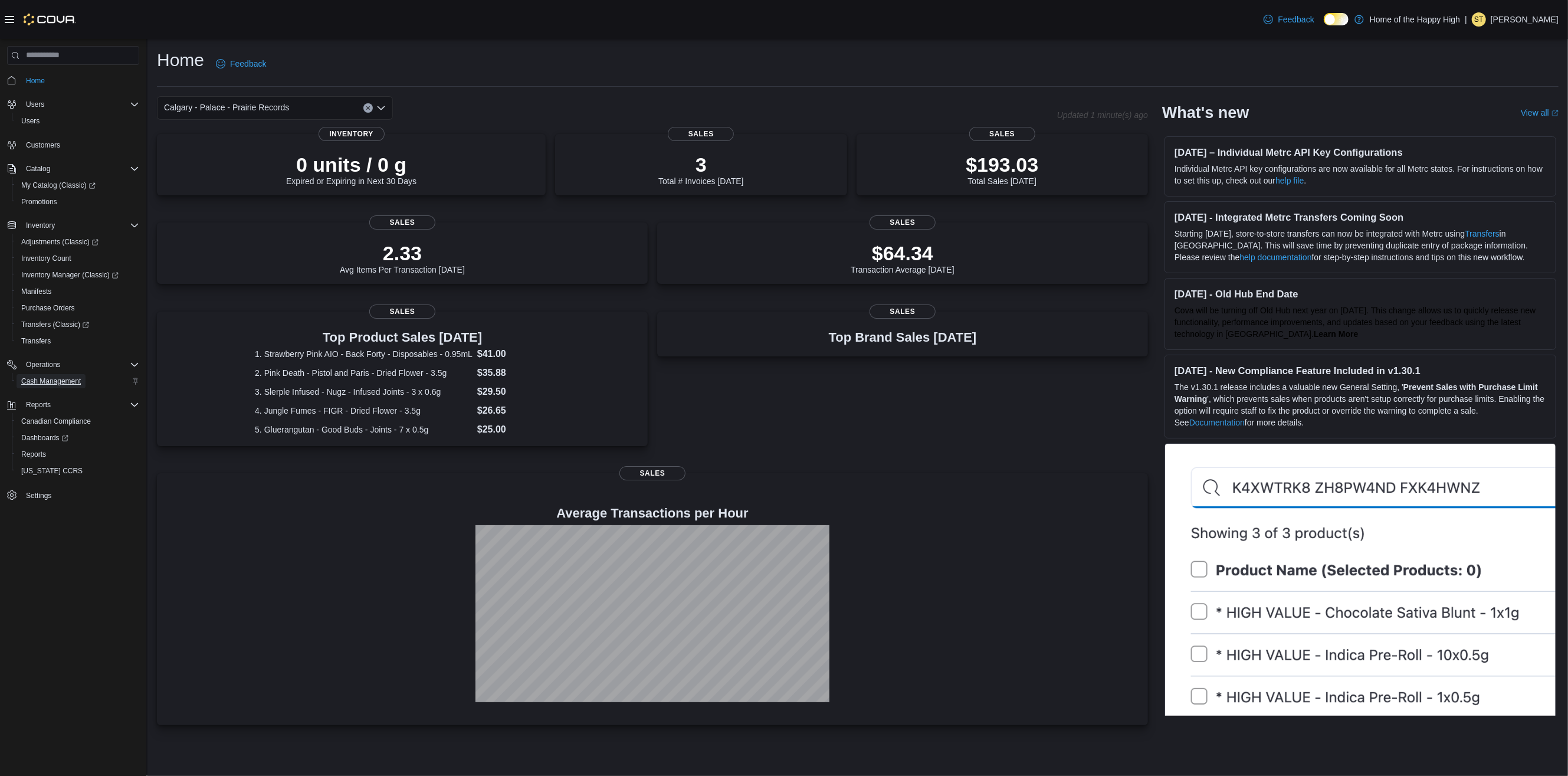
click at [50, 377] on span "Cash Management" at bounding box center [51, 381] width 60 height 10
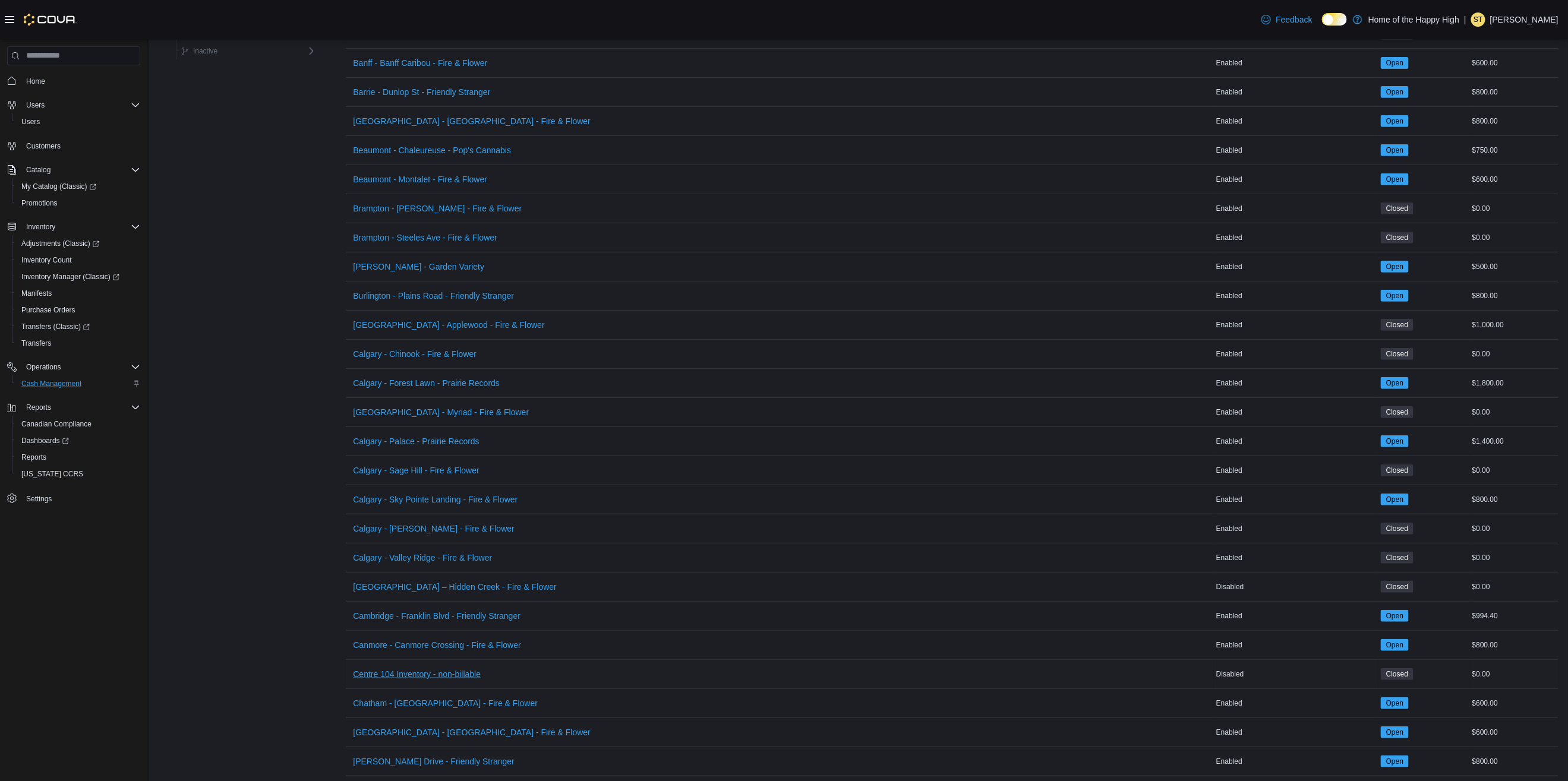
scroll to position [371, 0]
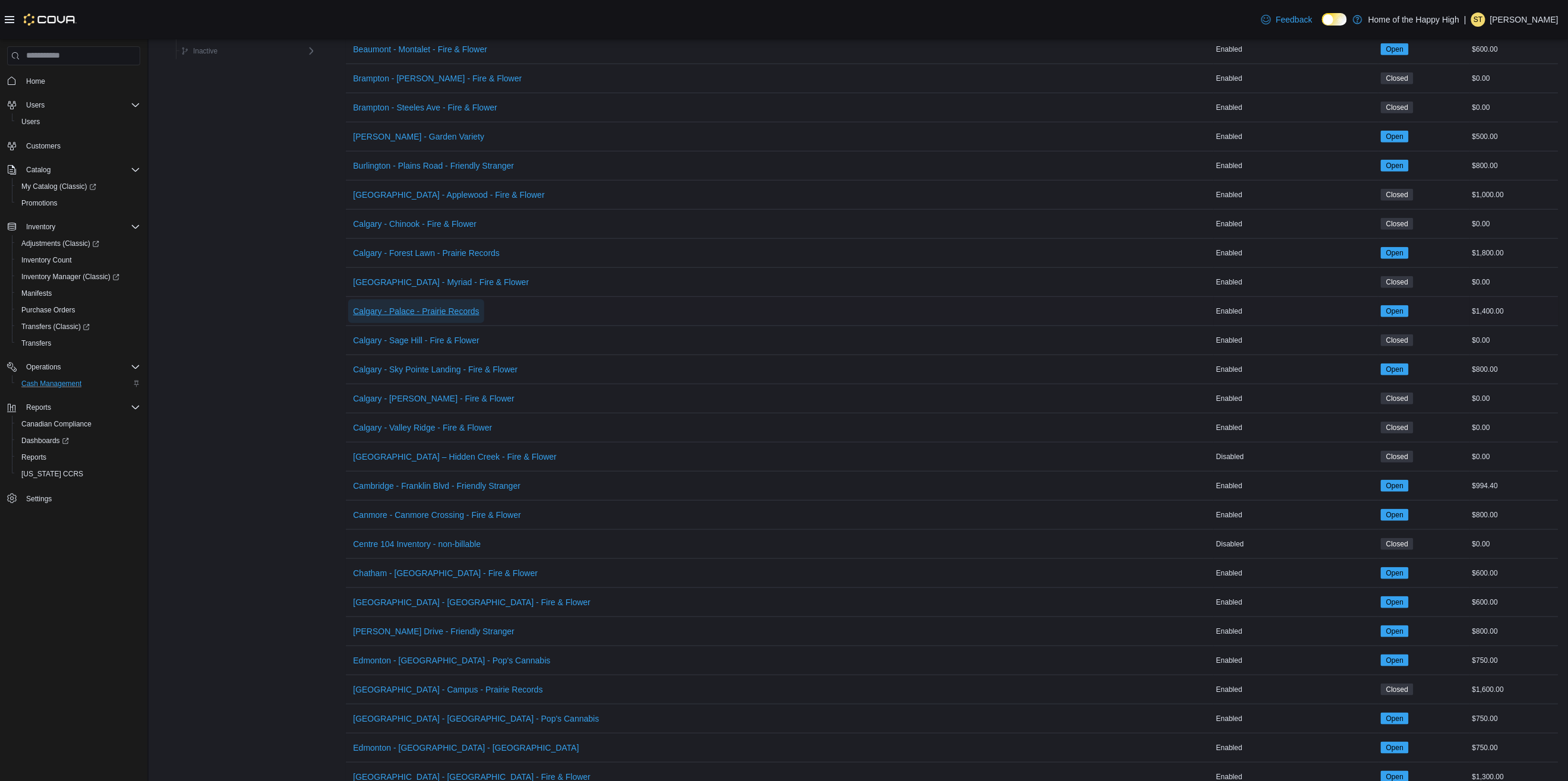
click at [418, 312] on span "Calgary - Palace - Prairie Records" at bounding box center [416, 311] width 126 height 12
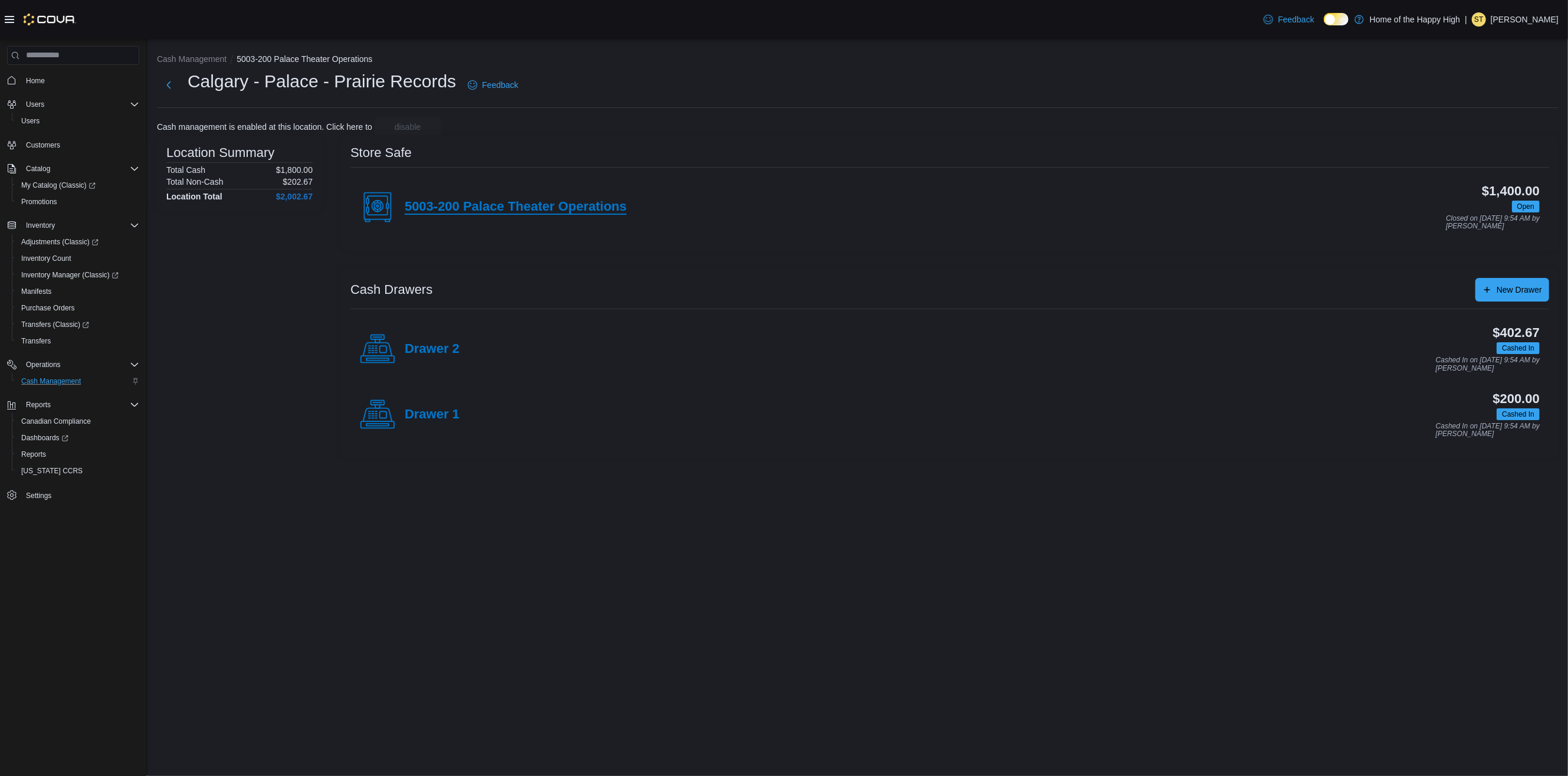
click at [476, 209] on h4 "5003-200 Palace Theater Operations" at bounding box center [516, 207] width 222 height 15
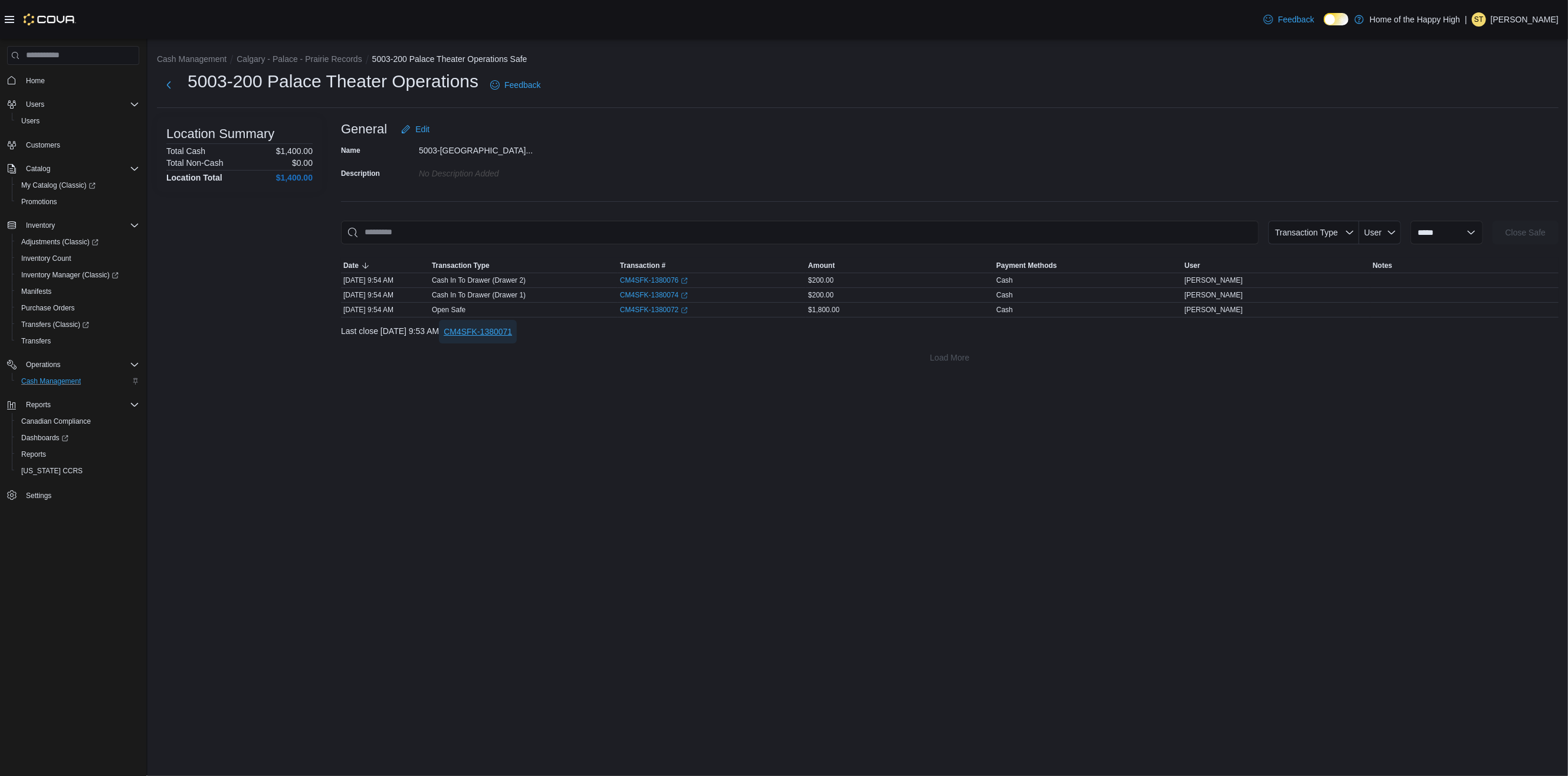
click at [512, 334] on span "CM4SFK-1380071" at bounding box center [478, 332] width 68 height 12
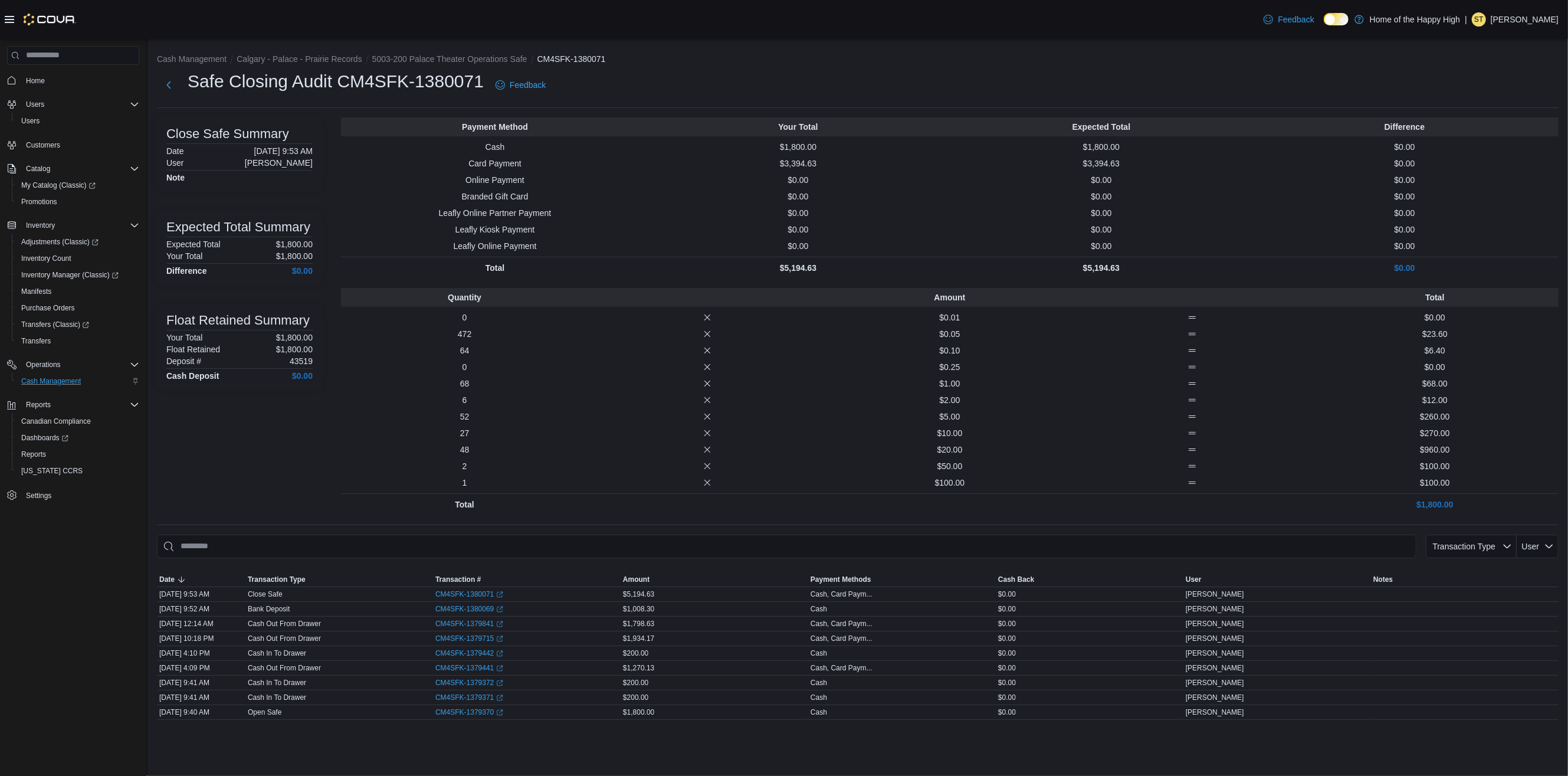
click at [232, 209] on div "Close Safe Summary Date August 10, 2025 9:53 AM User Olivia Palmiere Note Expec…" at bounding box center [239, 316] width 165 height 398
click at [292, 57] on button "Calgary - Palace - Prairie Records" at bounding box center [299, 59] width 125 height 10
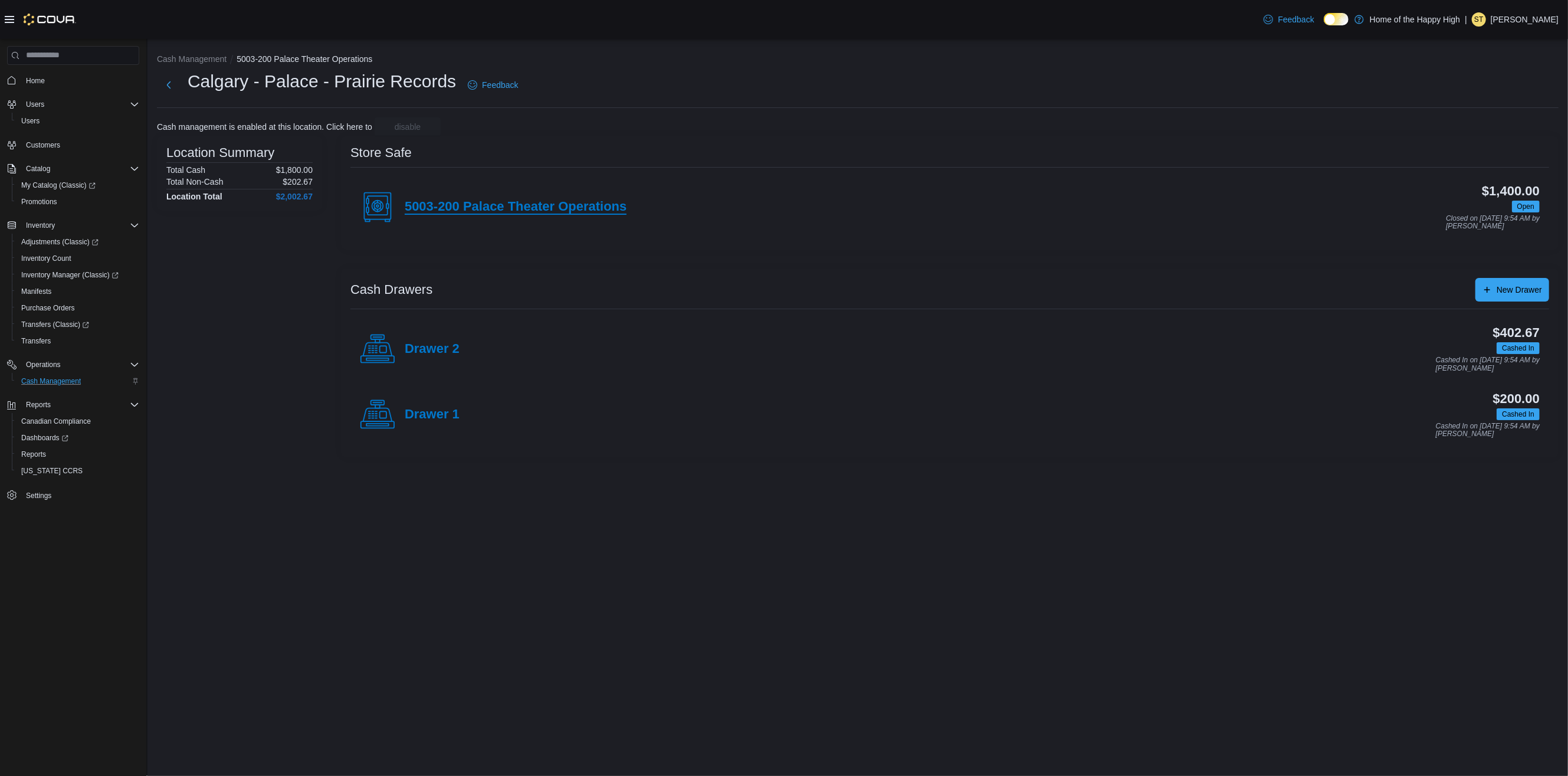
click at [472, 213] on h4 "5003-200 Palace Theater Operations" at bounding box center [516, 207] width 222 height 15
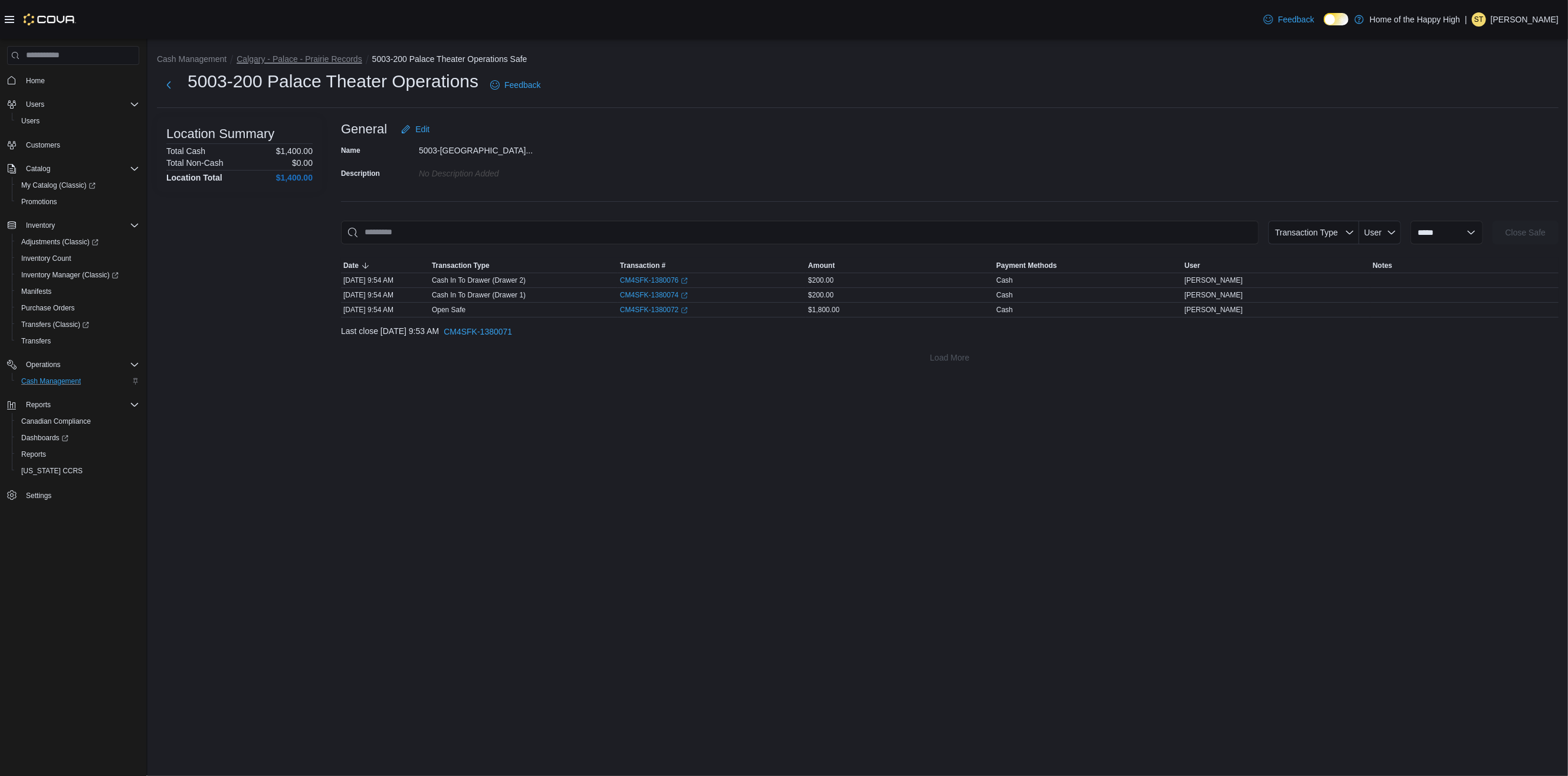
click at [326, 58] on button "Calgary - Palace - Prairie Records" at bounding box center [299, 59] width 125 height 10
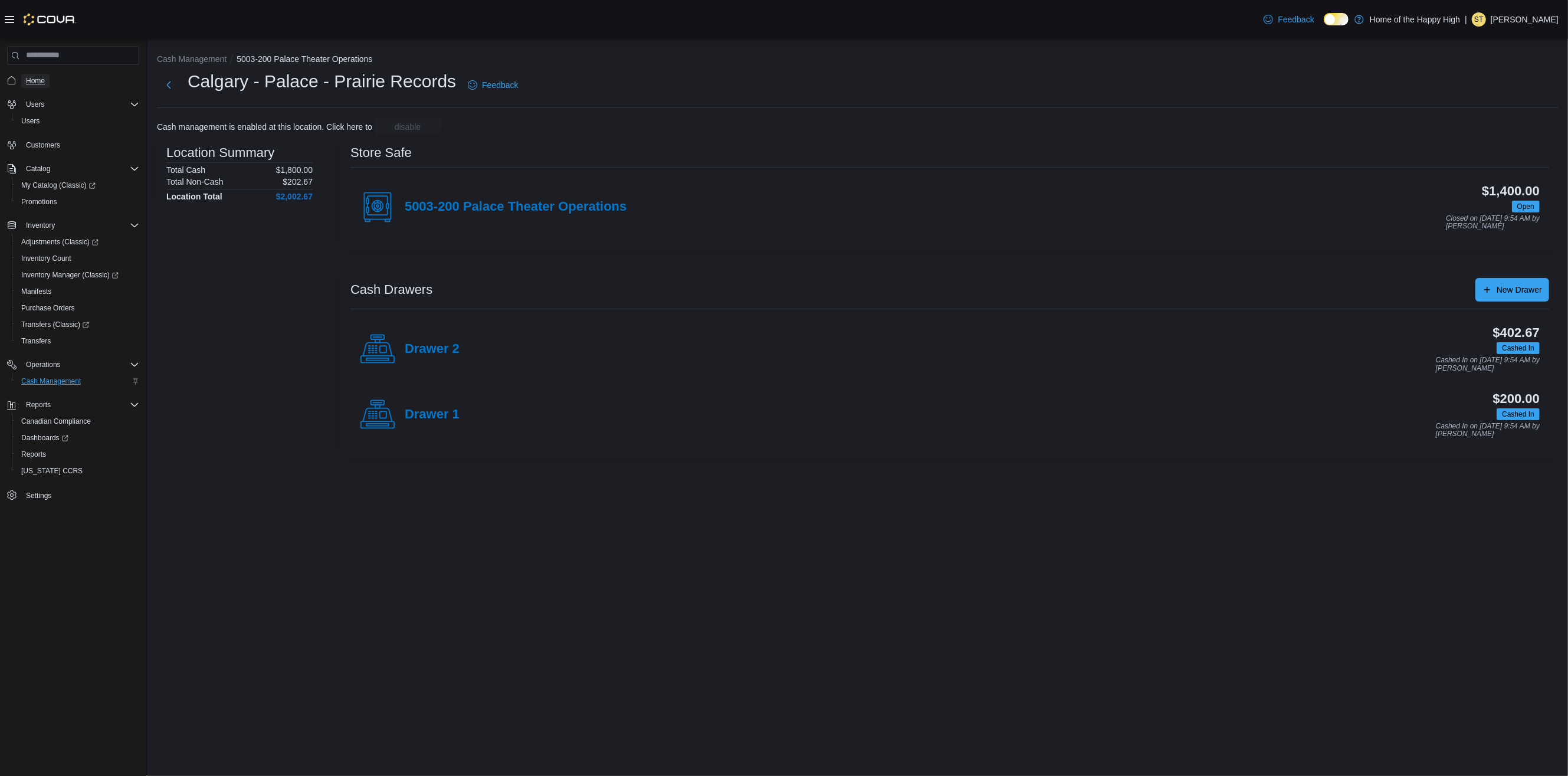
click at [45, 80] on link "Home" at bounding box center [35, 81] width 28 height 14
